Goal: Book appointment/travel/reservation

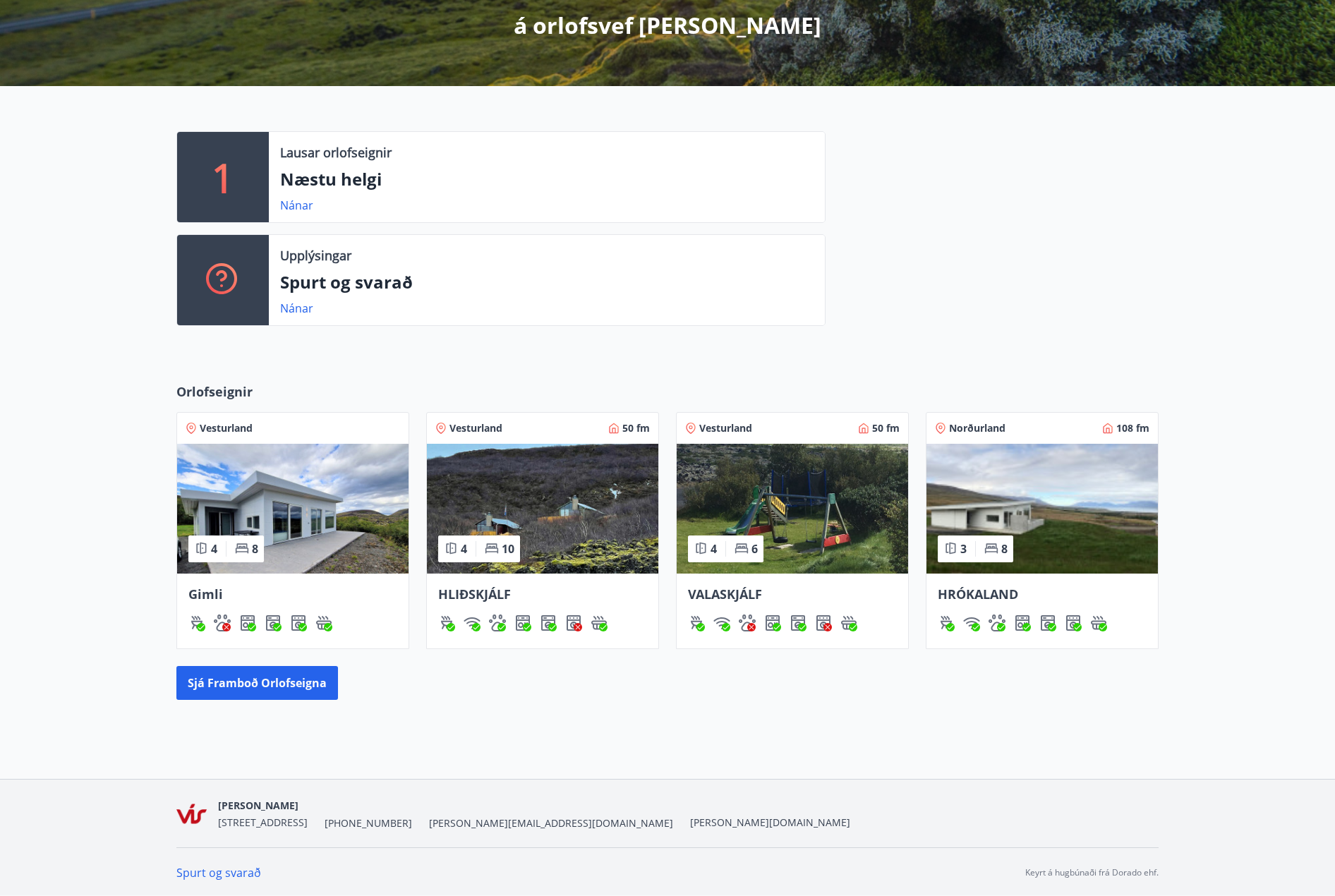
scroll to position [267, 0]
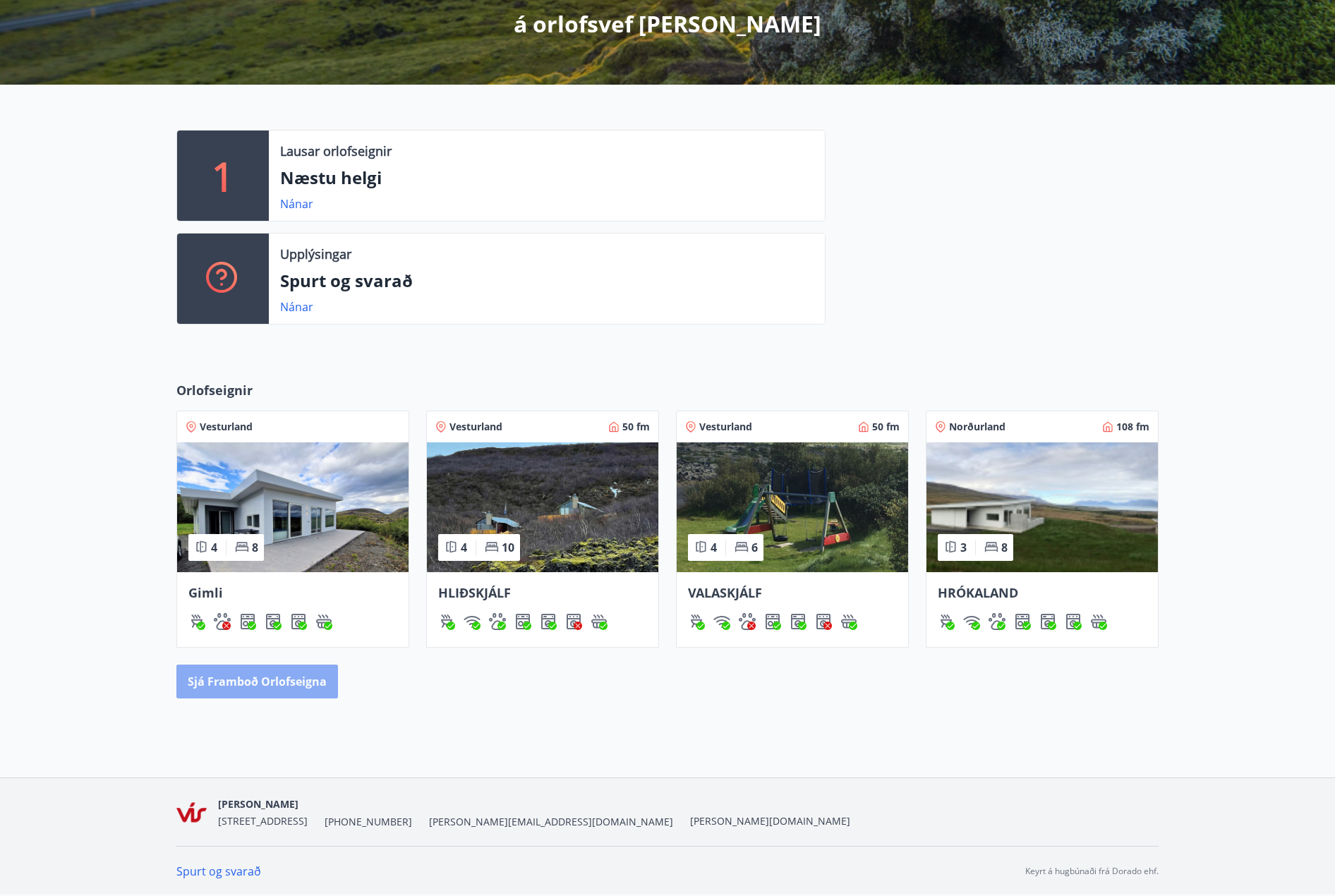
click at [313, 684] on button "Sjá framboð orlofseigna" at bounding box center [258, 681] width 162 height 34
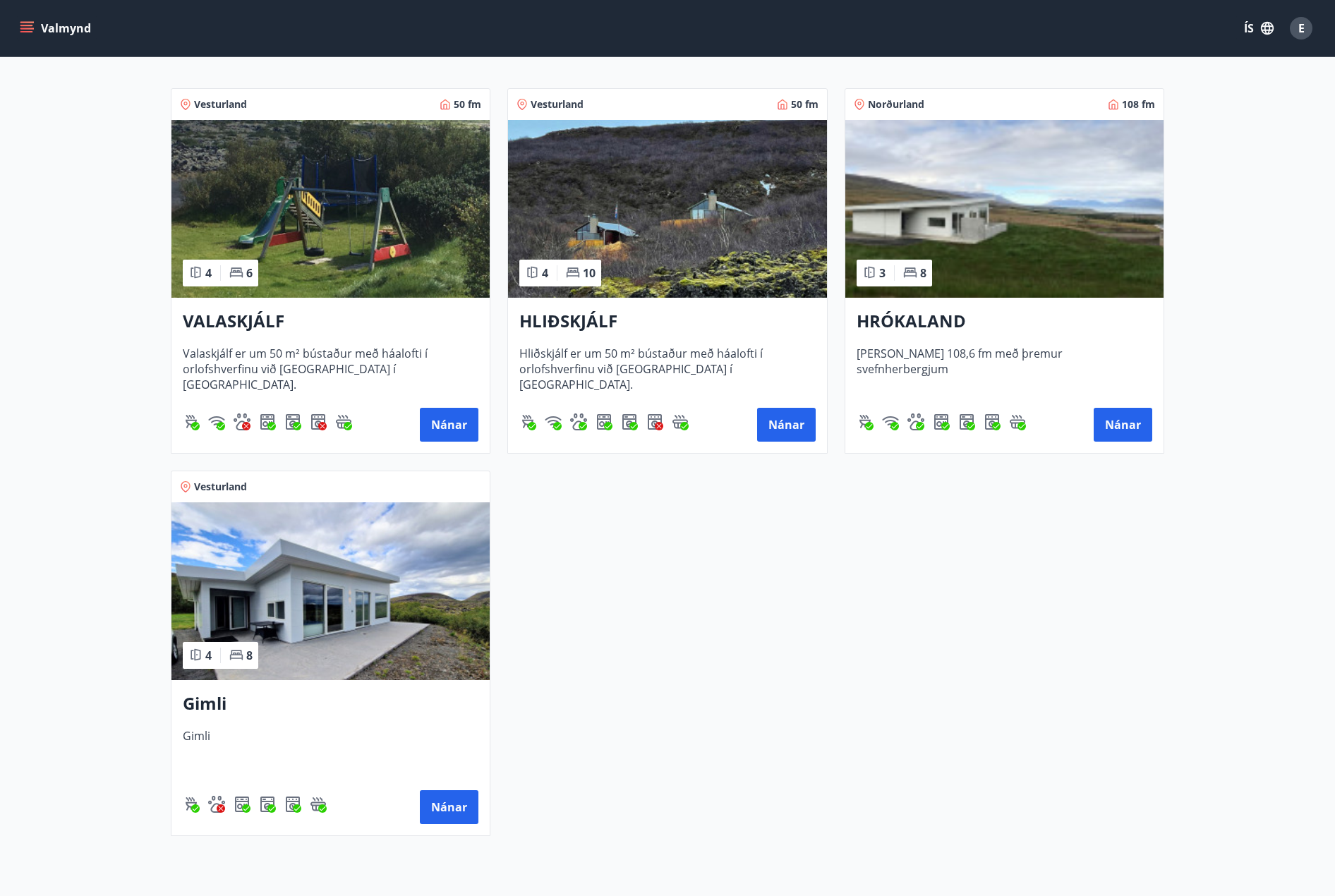
scroll to position [282, 0]
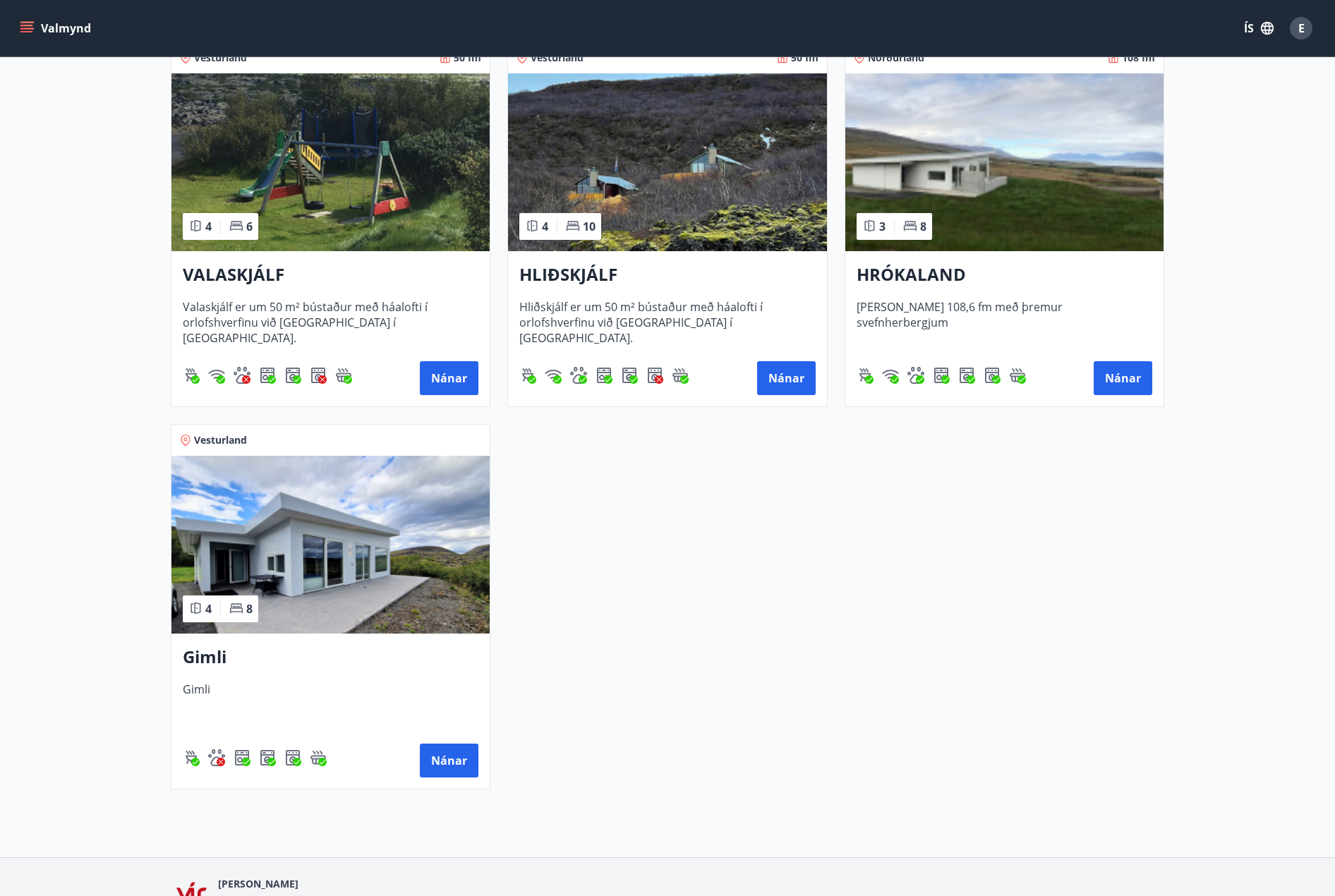
click at [233, 441] on span "Vesturland" at bounding box center [220, 441] width 53 height 14
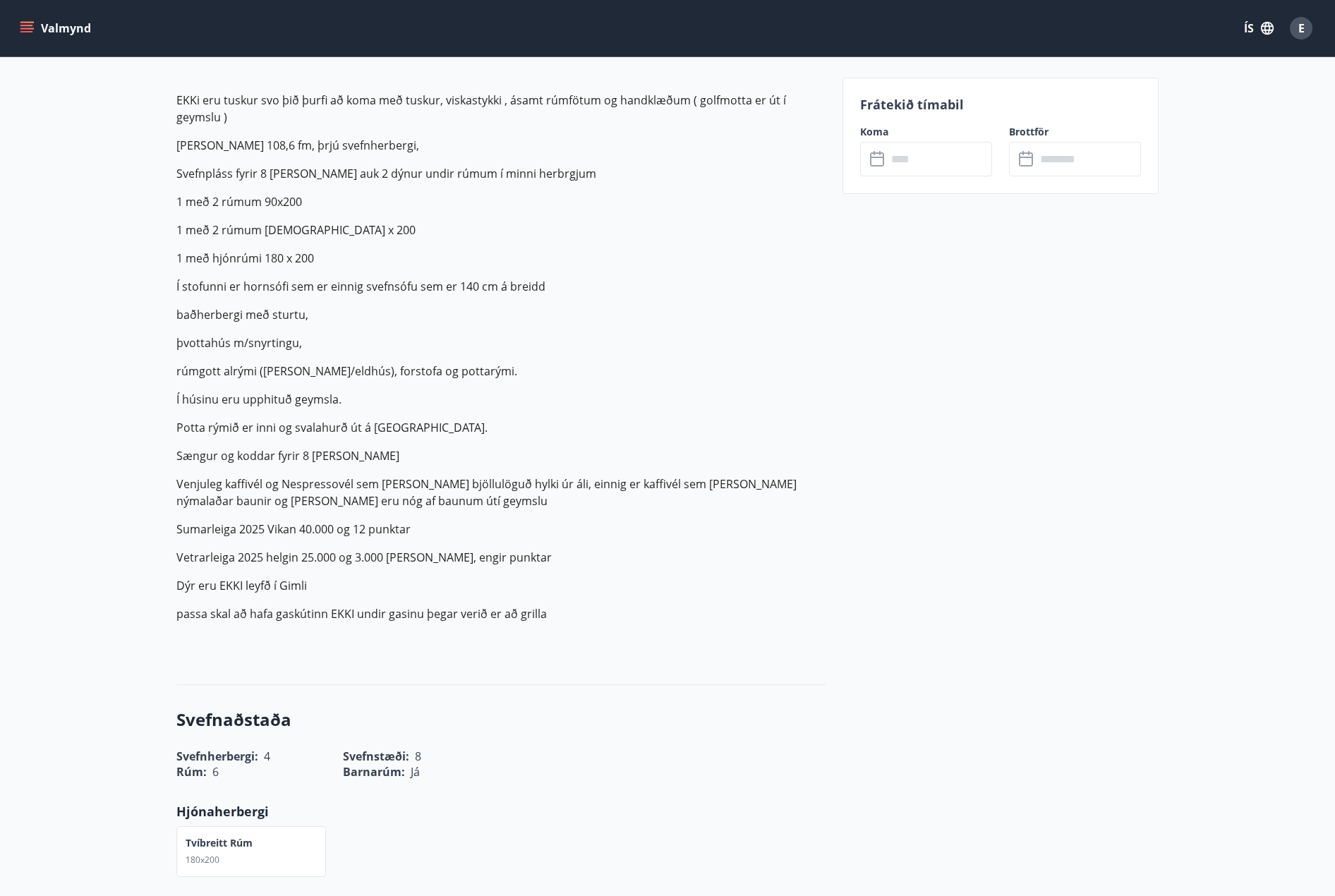
scroll to position [423, 0]
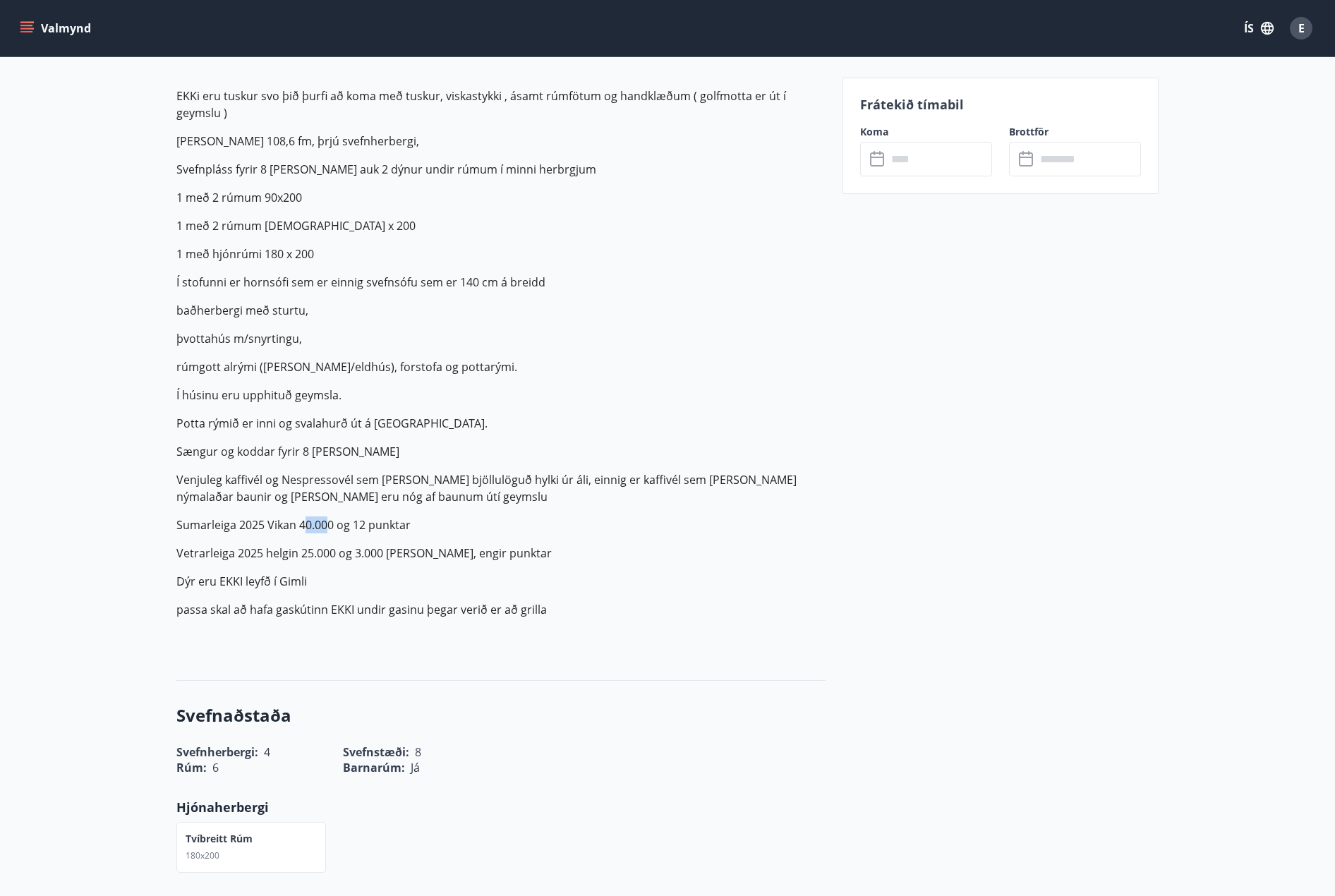
drag, startPoint x: 302, startPoint y: 526, endPoint x: 329, endPoint y: 523, distance: 27.2
click at [329, 523] on p "Sumarleiga 2025 Vikan 40.000 og 12 punktar" at bounding box center [502, 524] width 650 height 17
click at [355, 530] on p "Sumarleiga 2025 Vikan 40.000 og 12 punktar" at bounding box center [502, 524] width 650 height 17
drag, startPoint x: 355, startPoint y: 555, endPoint x: 380, endPoint y: 555, distance: 25.0
click at [380, 555] on p "Vetrarleiga 2025 helgin 25.000 og 3.000 [PERSON_NAME], engir punktar" at bounding box center [502, 553] width 650 height 17
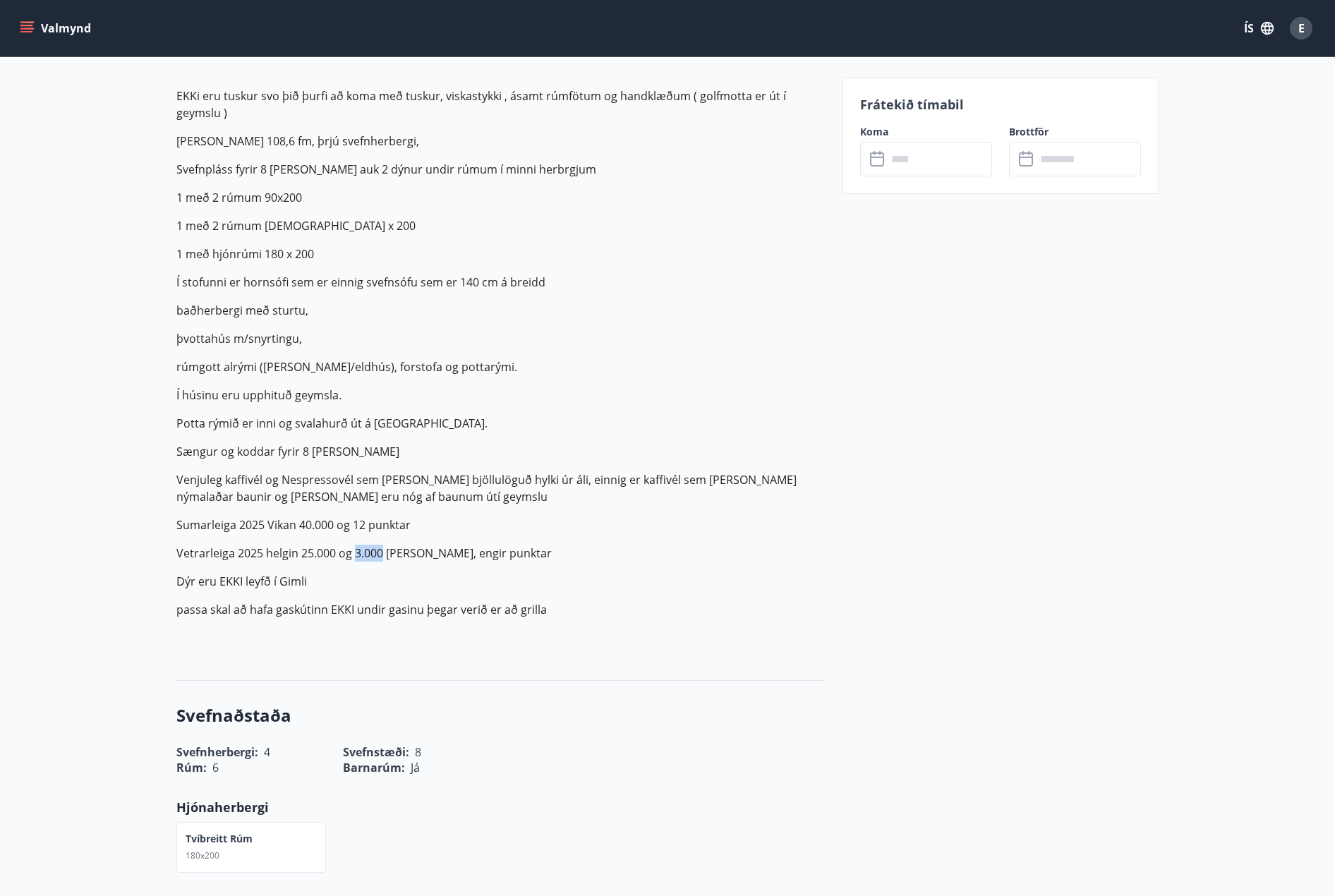
scroll to position [0, 0]
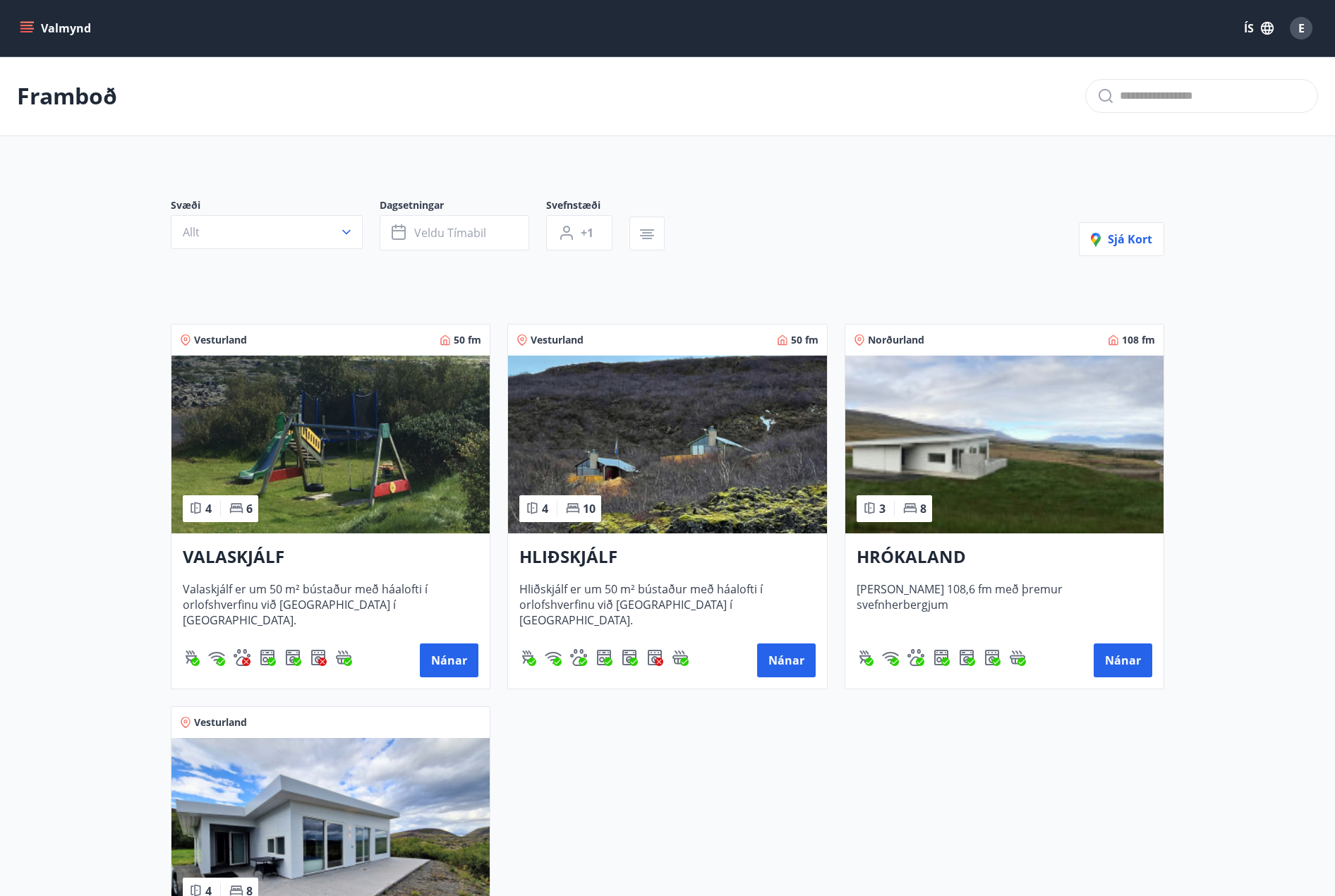
click at [227, 338] on span "Vesturland" at bounding box center [220, 340] width 53 height 14
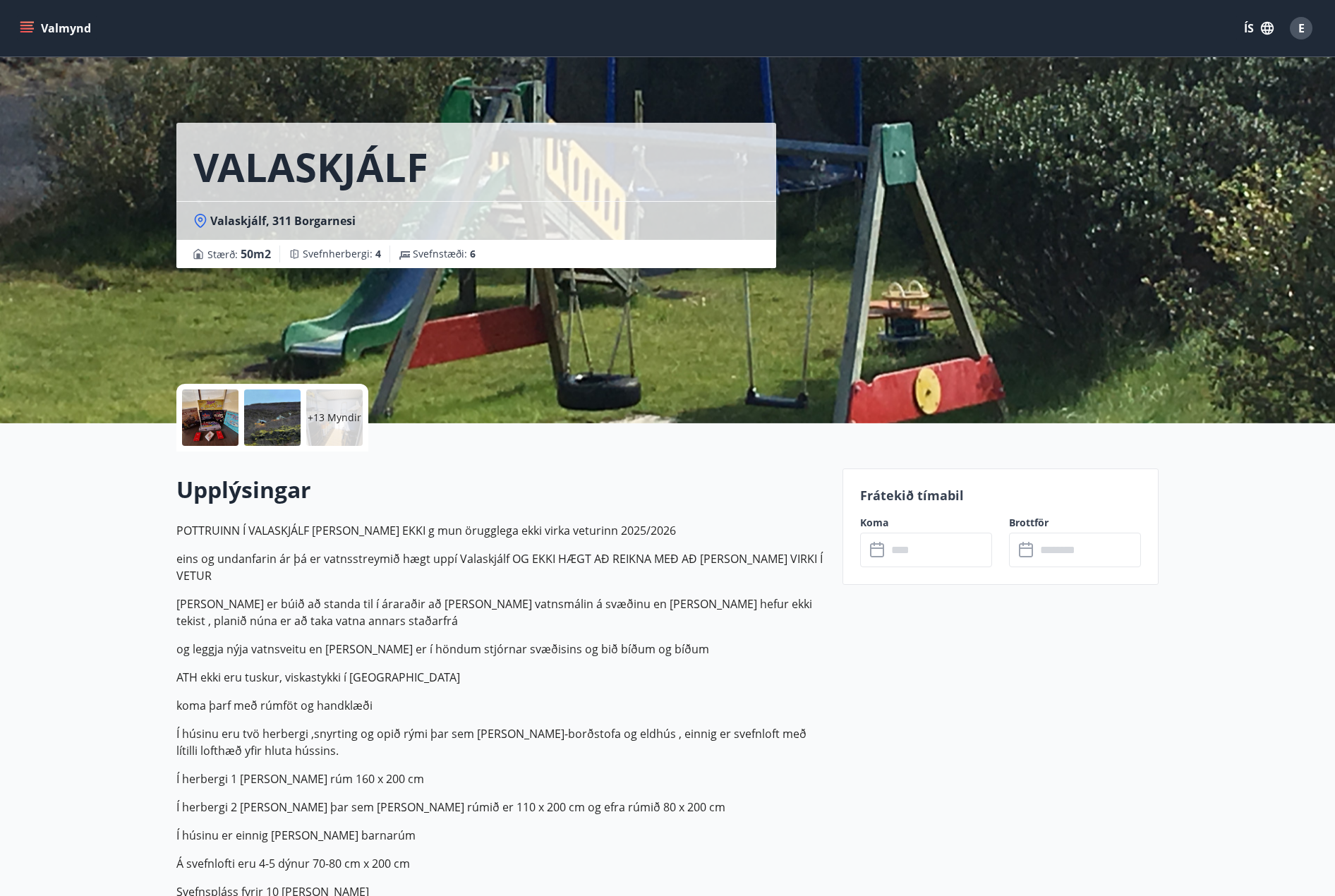
click at [261, 419] on div at bounding box center [272, 417] width 57 height 57
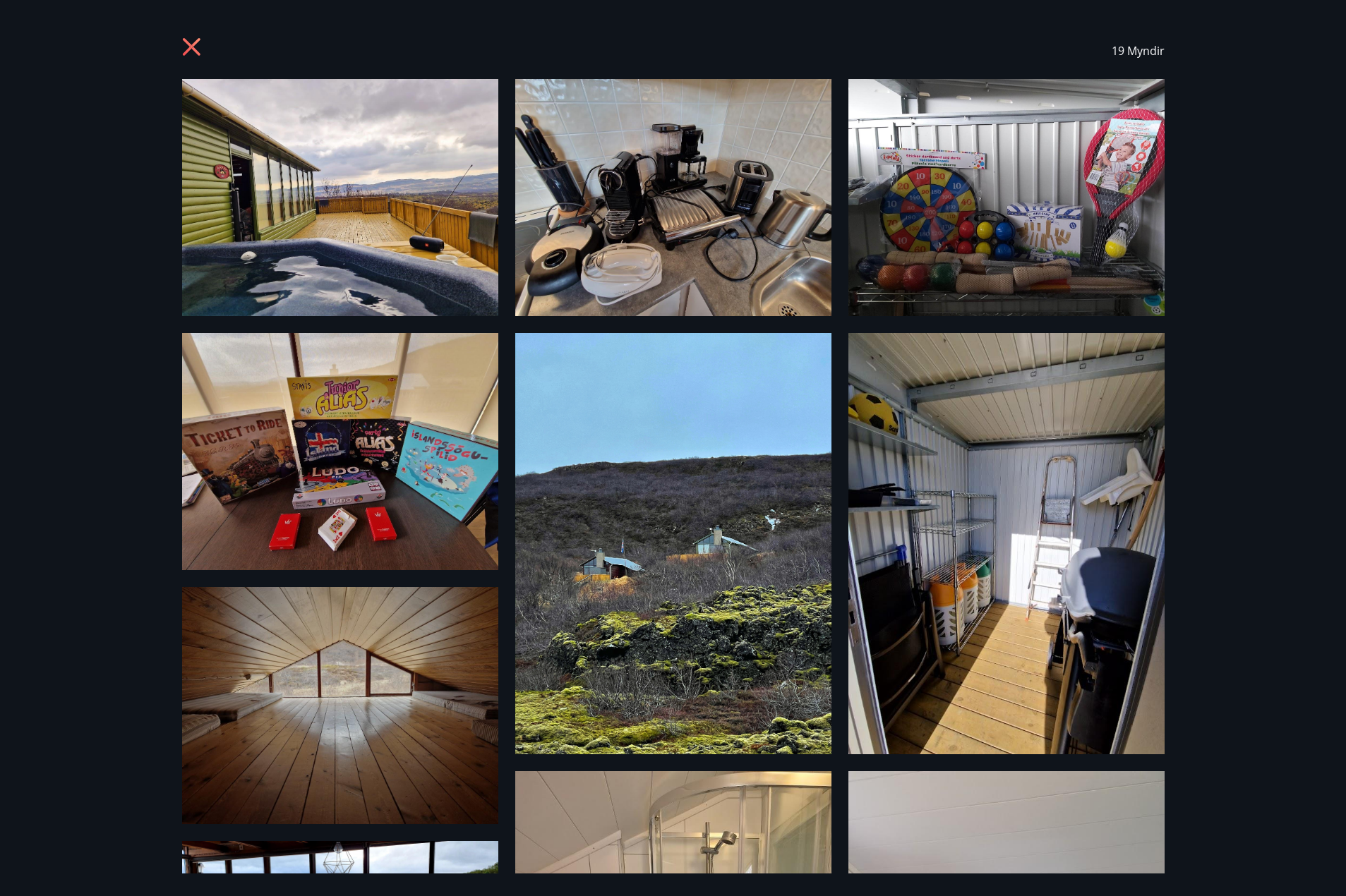
click at [1228, 185] on div "19 Myndir" at bounding box center [673, 448] width 1346 height 896
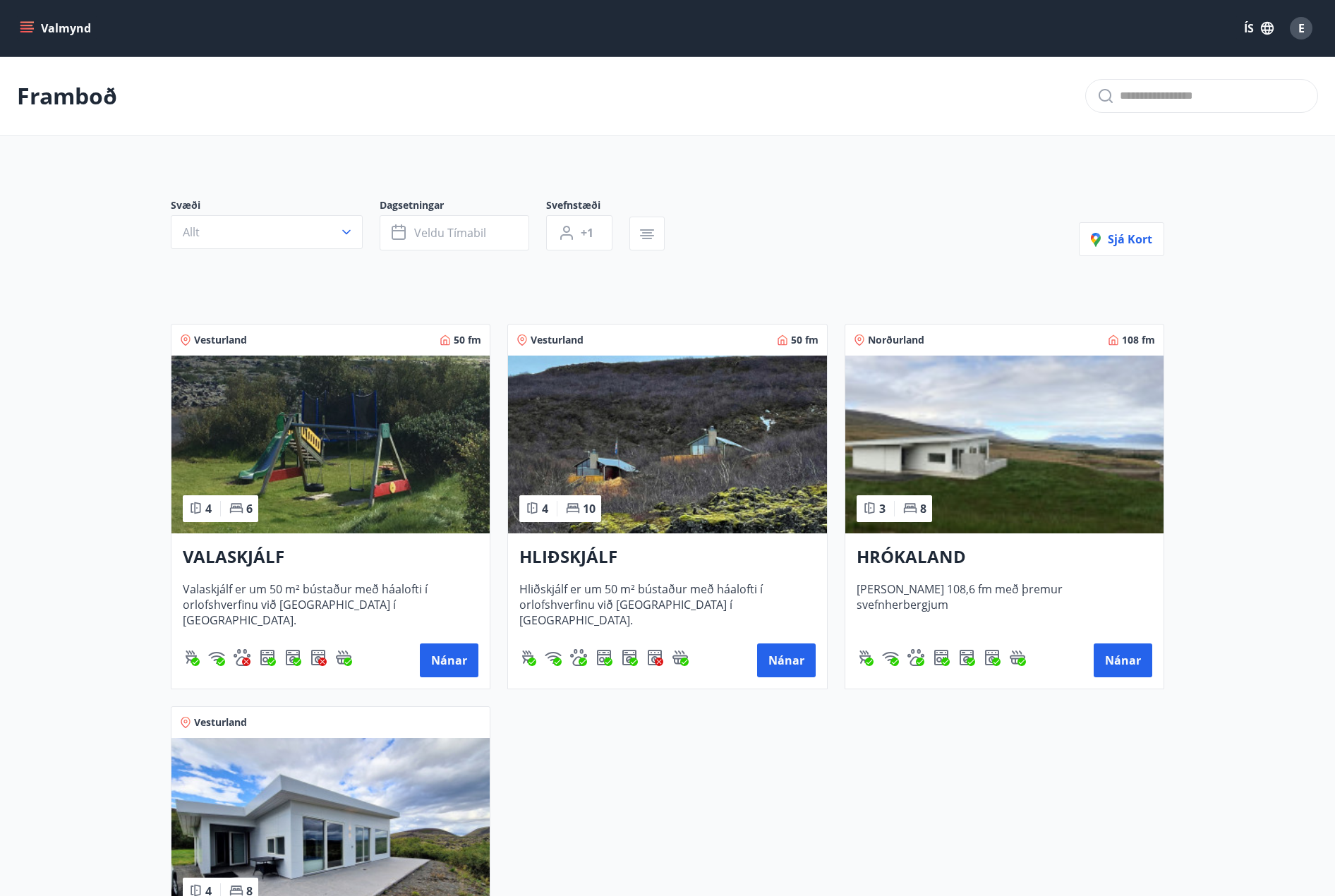
click at [932, 556] on h3 "HRÓKALAND" at bounding box center [1005, 557] width 296 height 25
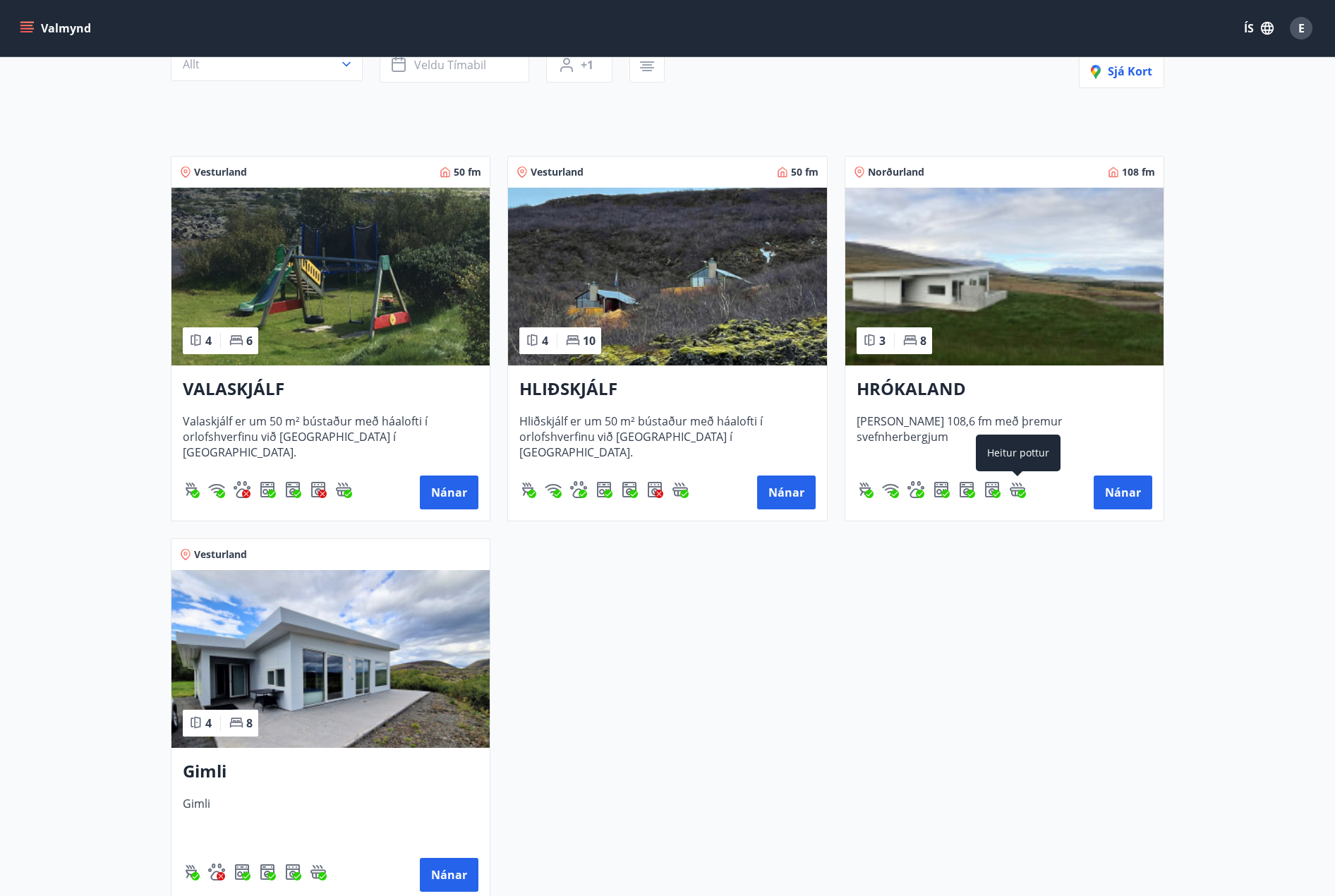
scroll to position [188, 0]
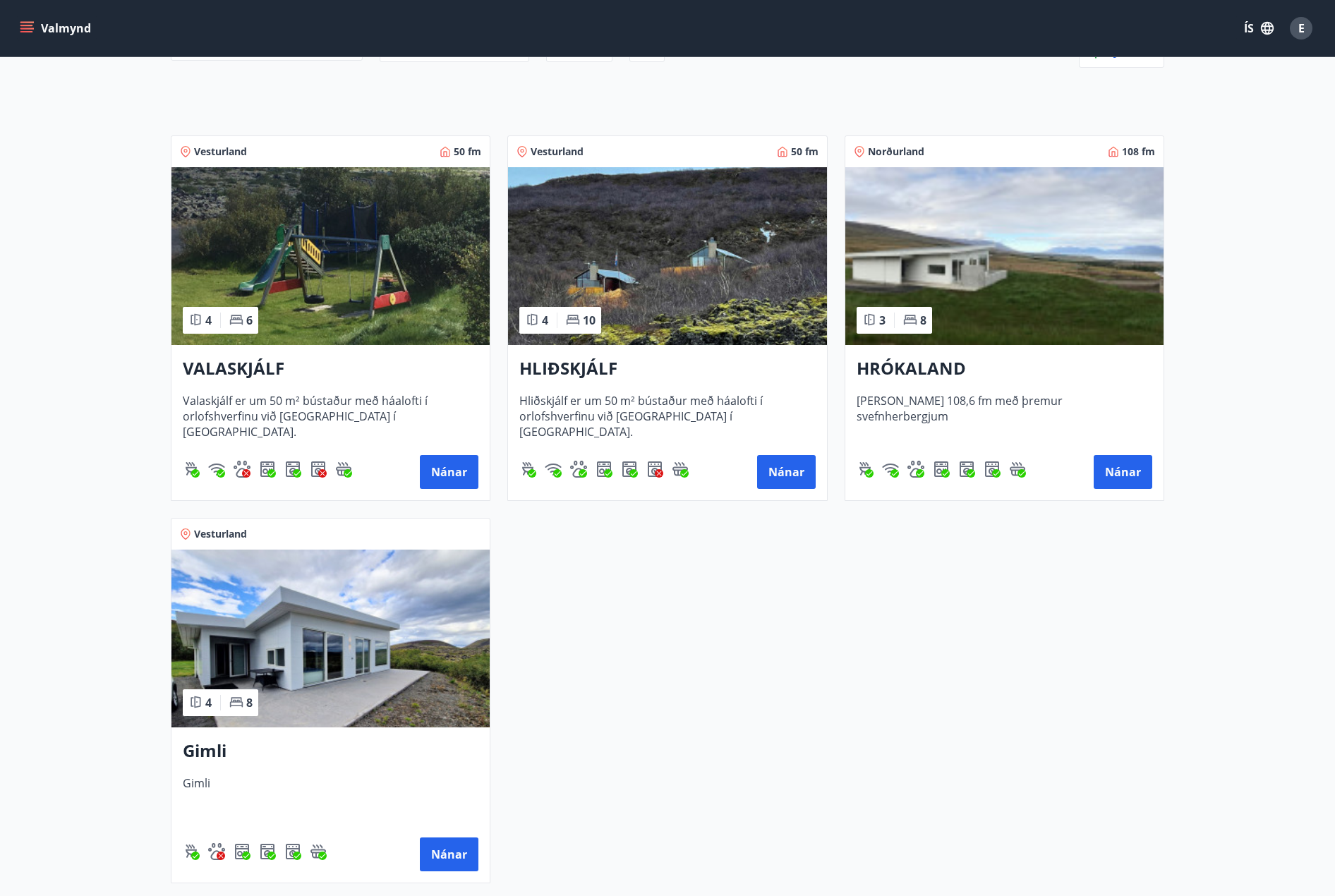
click at [630, 367] on h3 "HLIÐSKJÁLF" at bounding box center [667, 368] width 296 height 25
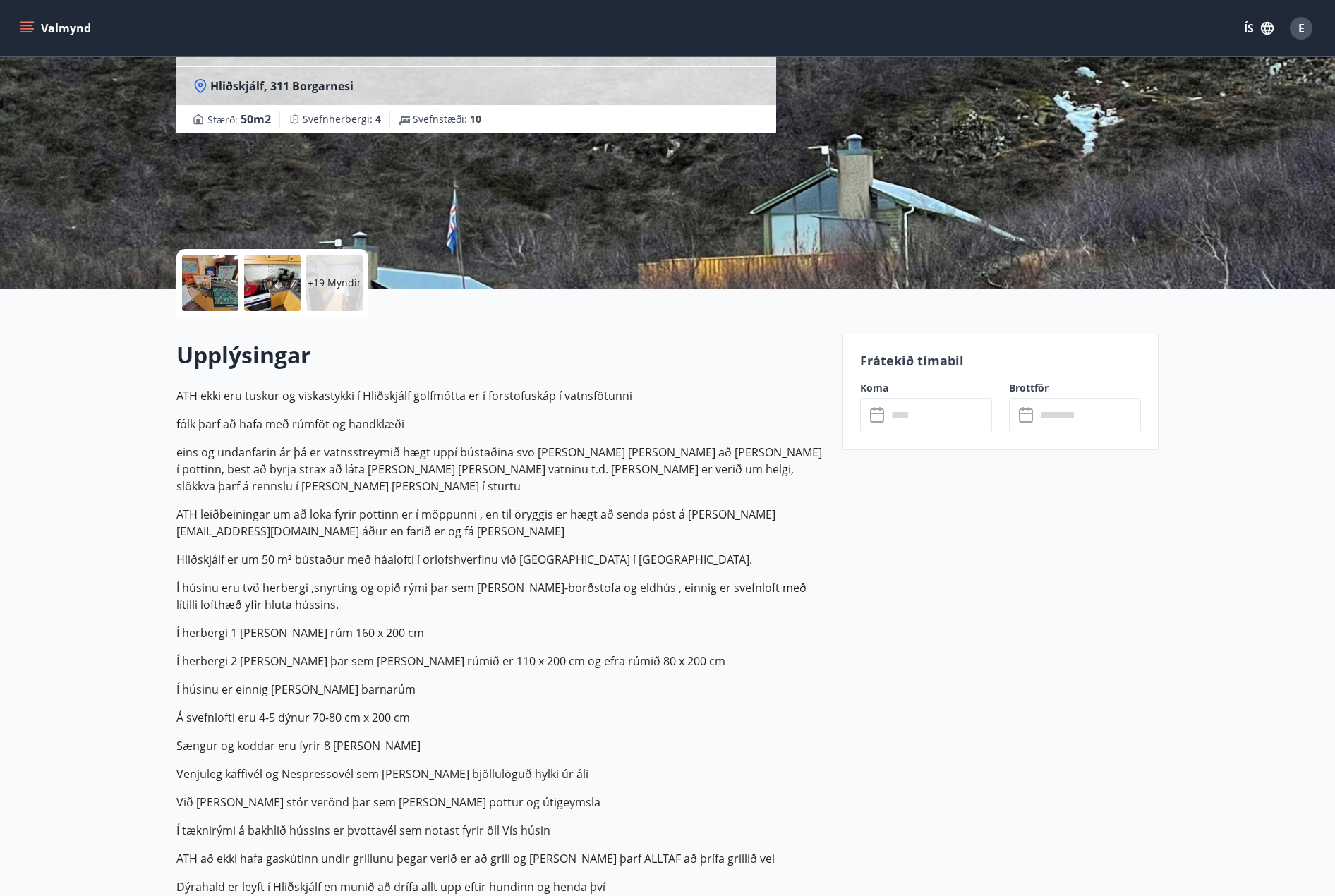
scroll to position [94, 0]
